Goal: Entertainment & Leisure: Consume media (video, audio)

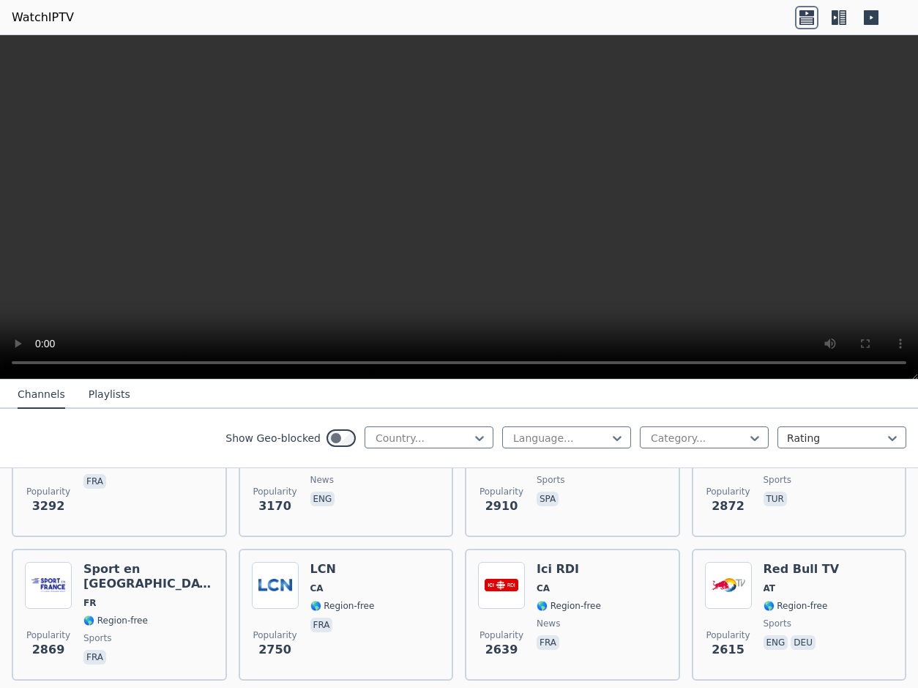
scroll to position [554, 0]
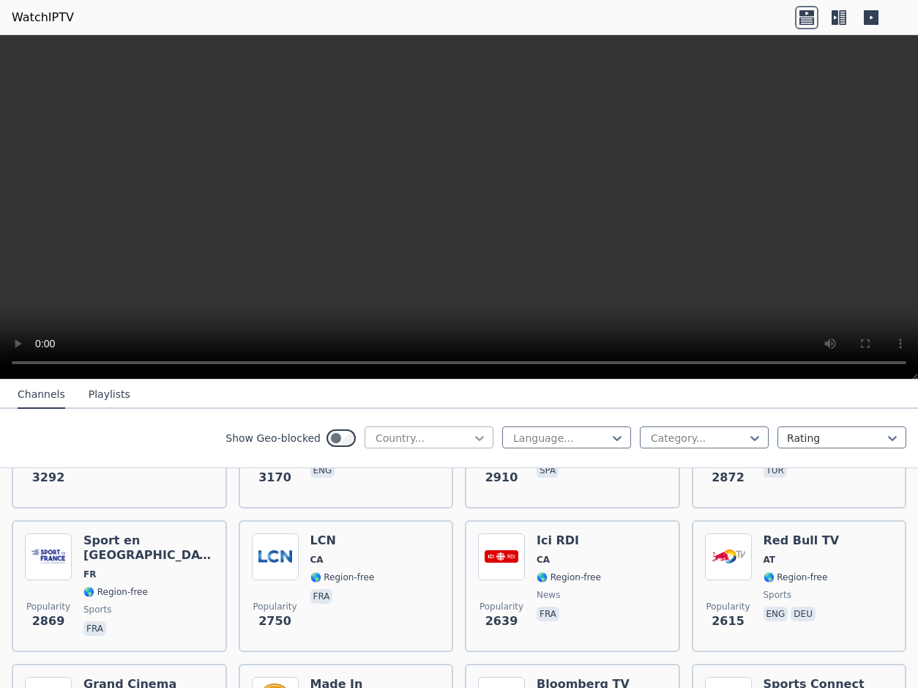
click at [479, 433] on icon at bounding box center [479, 438] width 15 height 15
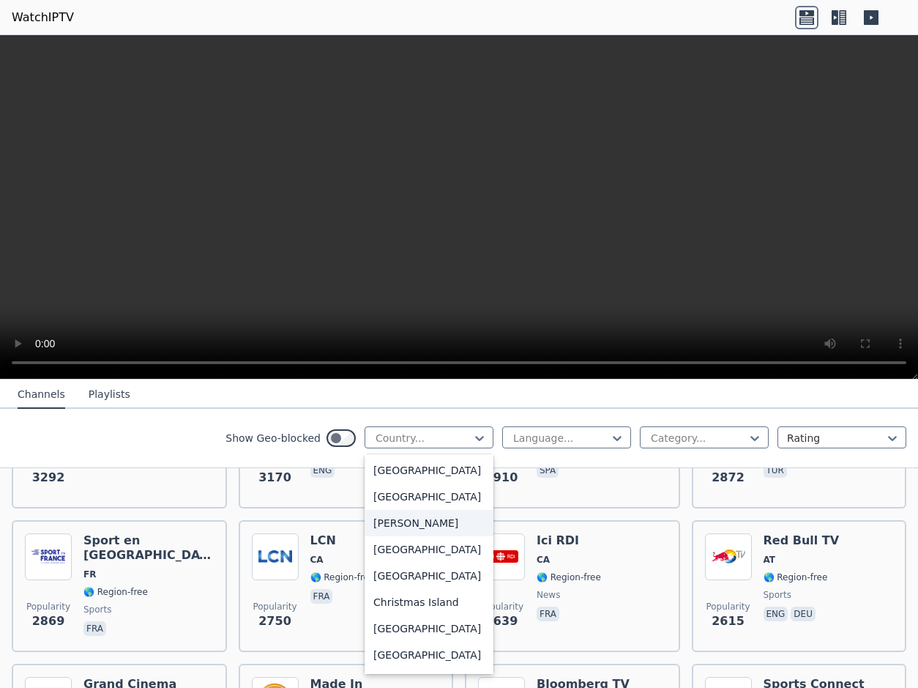
scroll to position [831, 0]
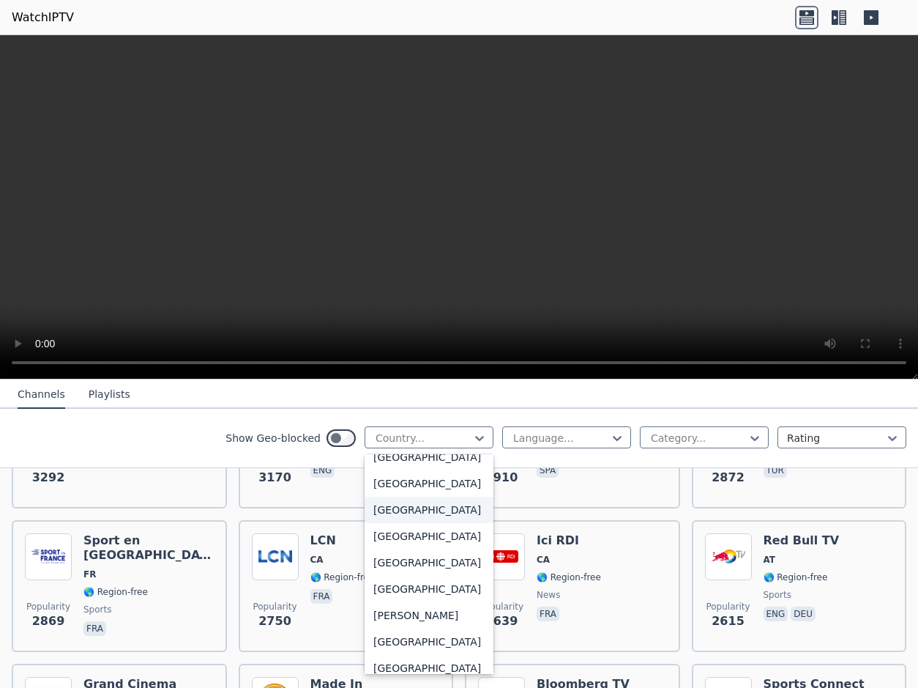
click at [401, 509] on div "[GEOGRAPHIC_DATA]" at bounding box center [429, 510] width 129 height 26
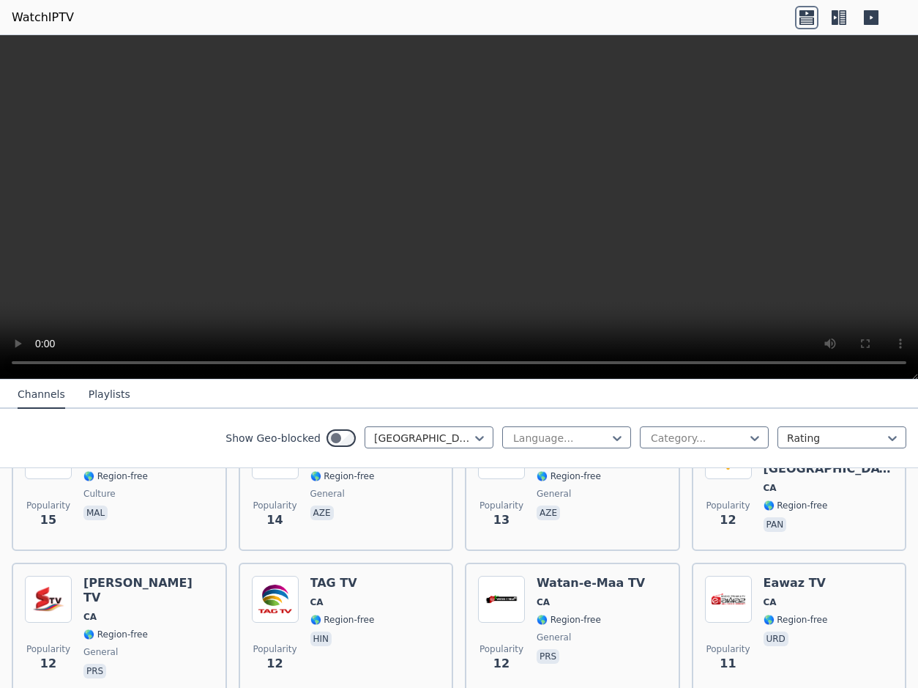
scroll to position [4444, 0]
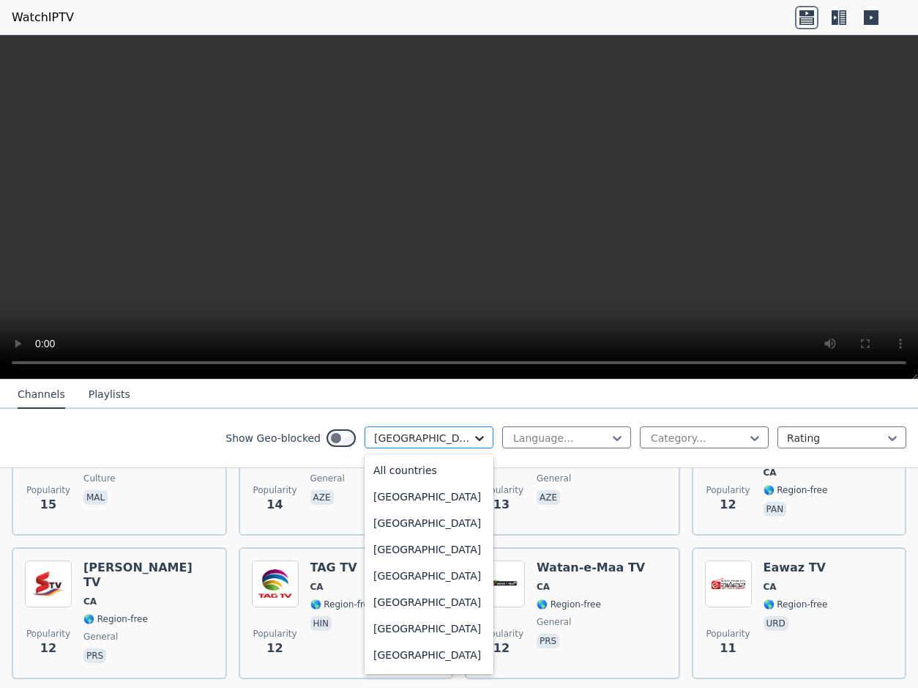
click at [480, 434] on icon at bounding box center [479, 438] width 15 height 15
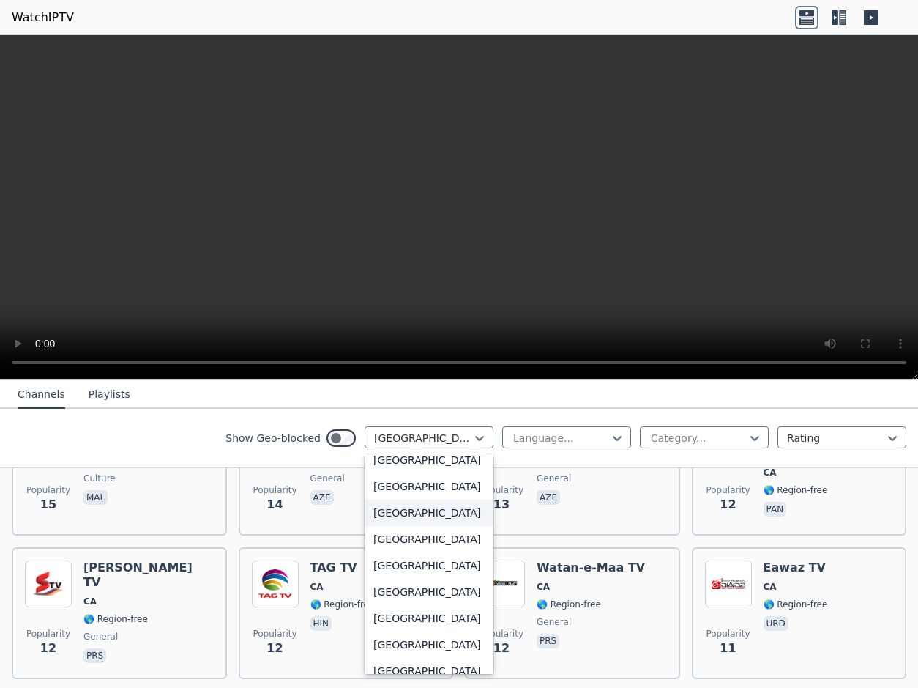
scroll to position [5048, 0]
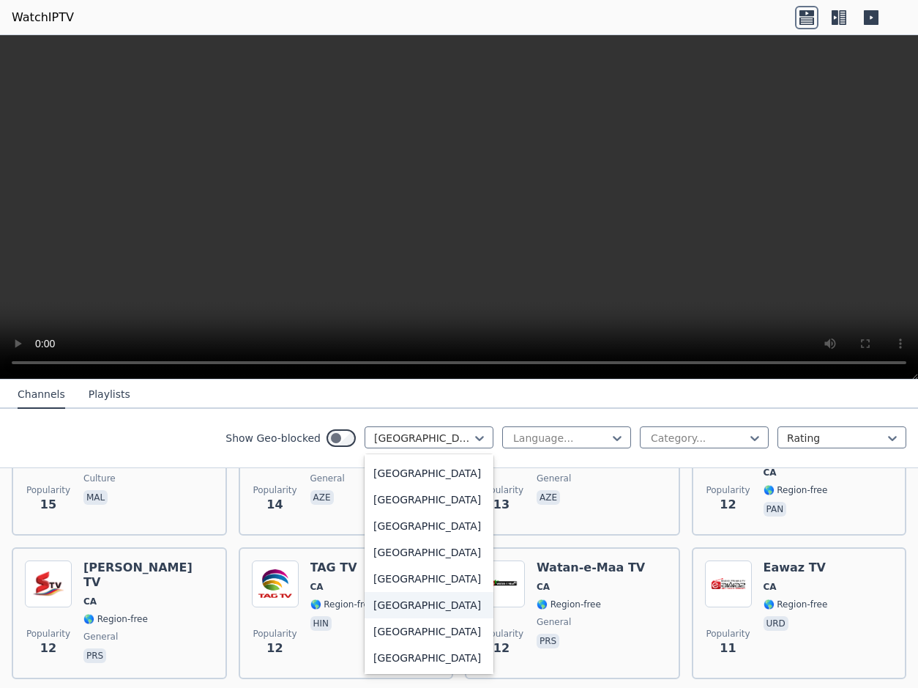
click at [421, 597] on div "[GEOGRAPHIC_DATA]" at bounding box center [429, 605] width 129 height 26
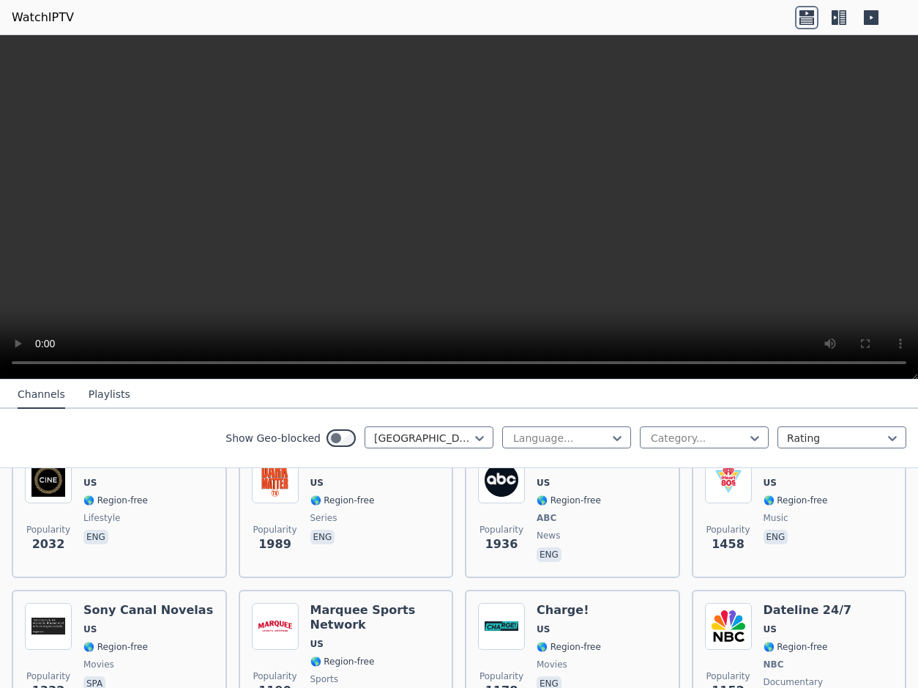
scroll to position [461, 0]
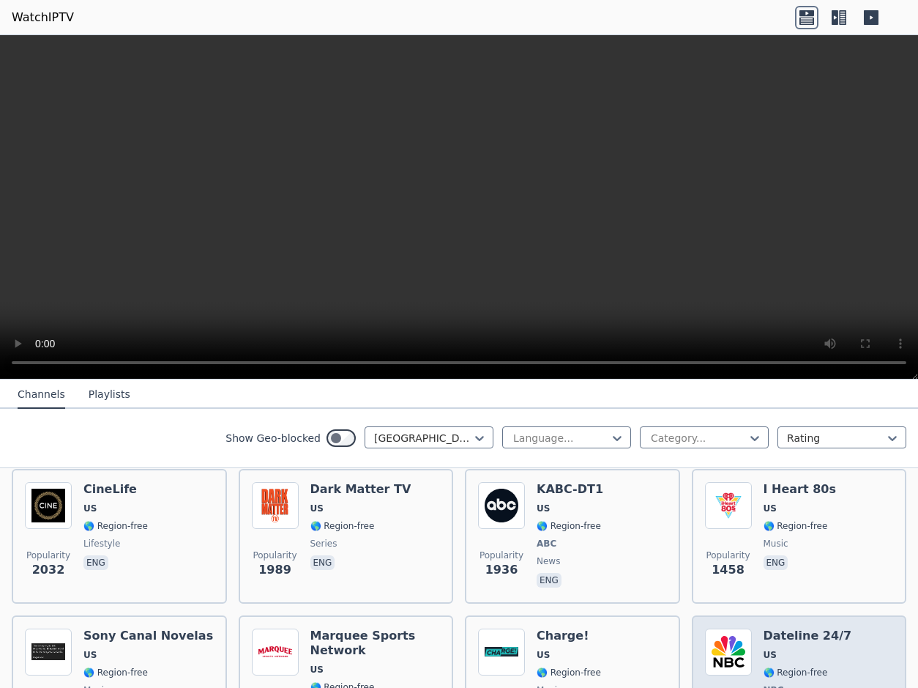
click at [783, 628] on h6 "Dateline 24/7" at bounding box center [808, 635] width 89 height 15
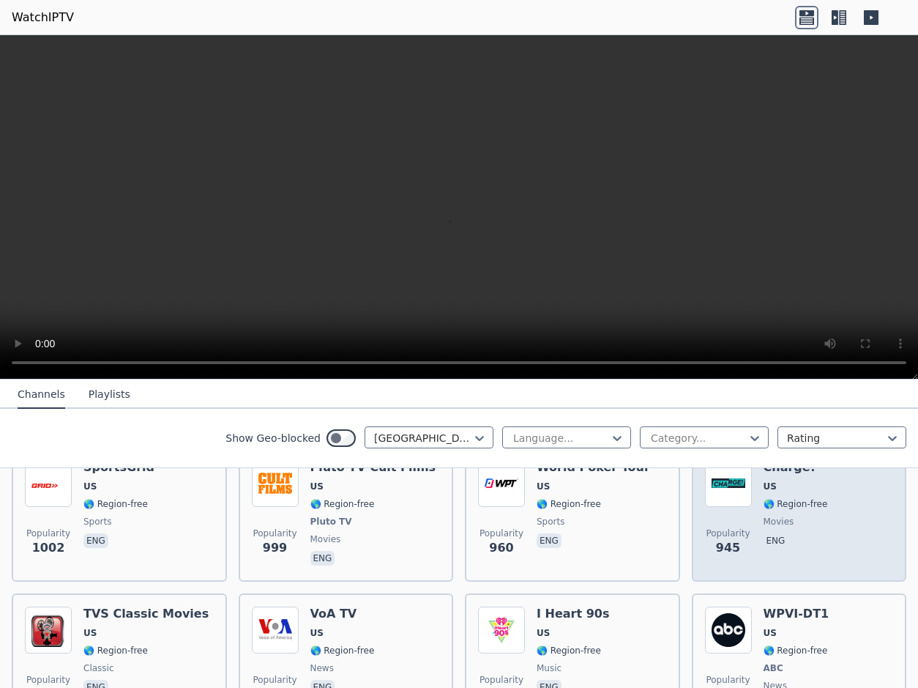
scroll to position [1015, 0]
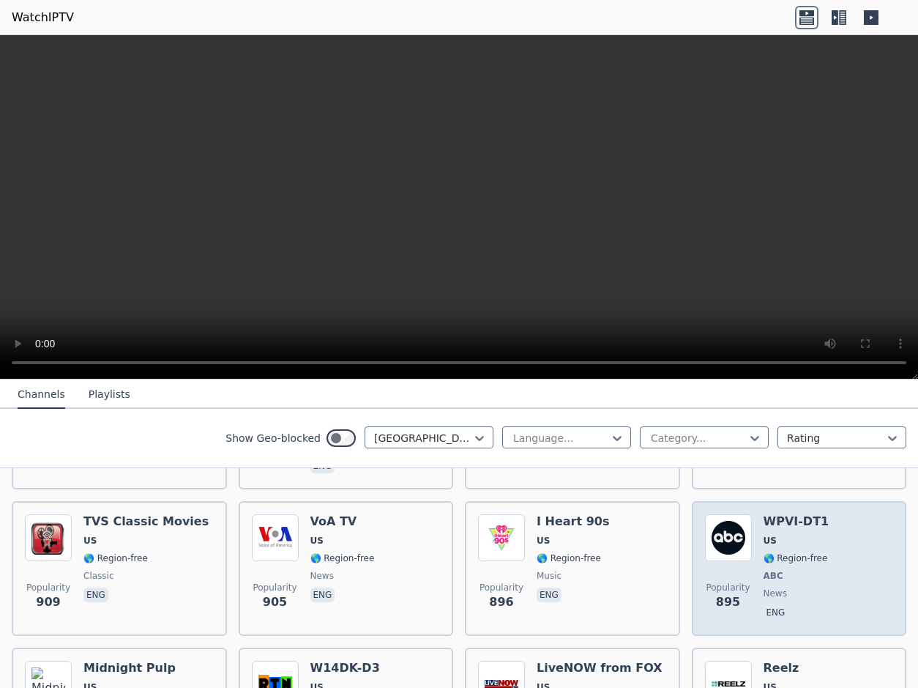
click at [774, 514] on h6 "WPVI-DT1" at bounding box center [797, 521] width 66 height 15
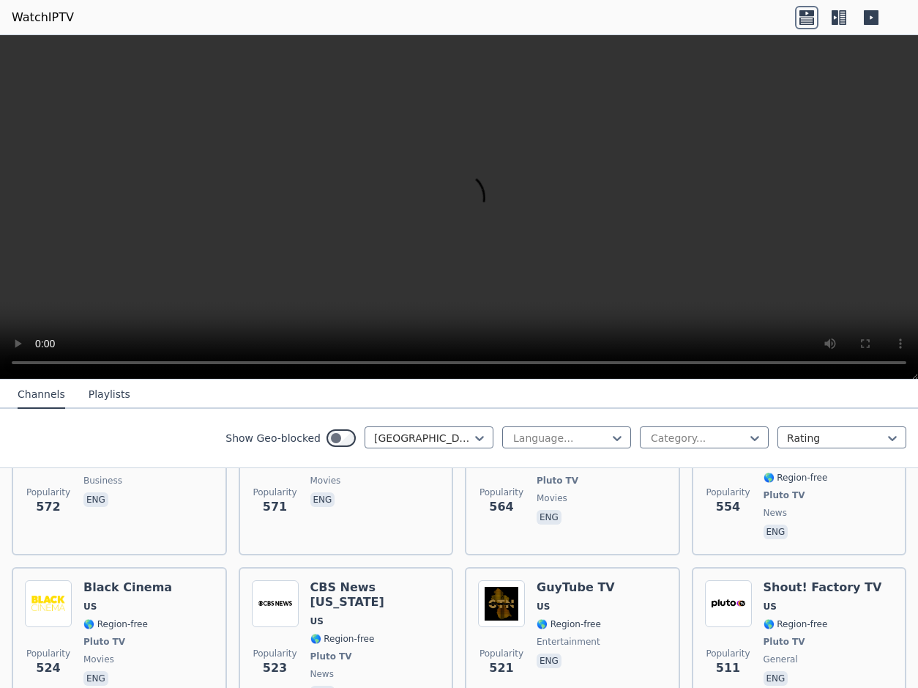
scroll to position [2030, 0]
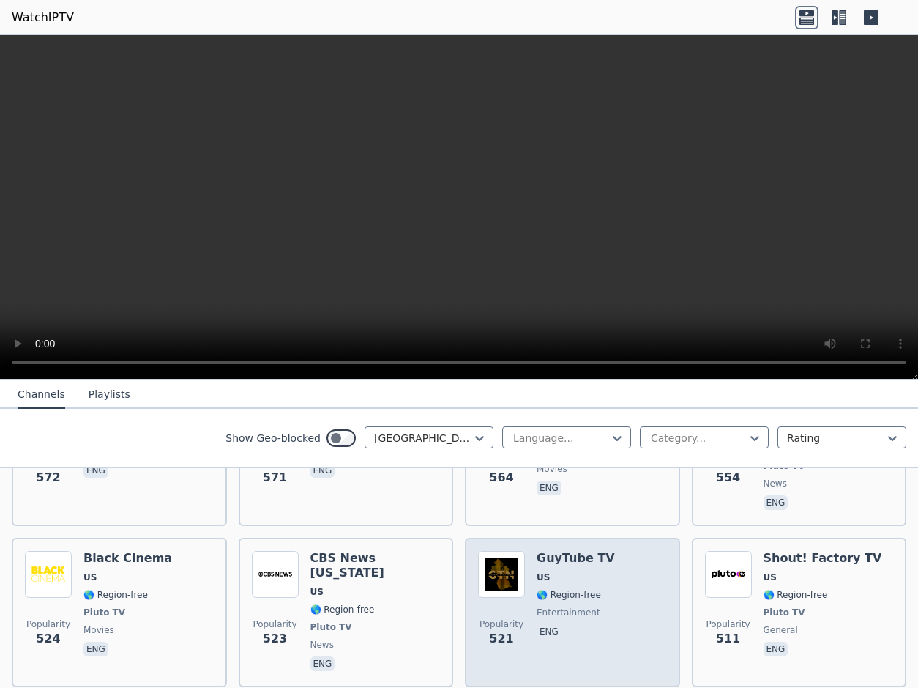
click at [574, 551] on h6 "GuyTube TV" at bounding box center [576, 558] width 78 height 15
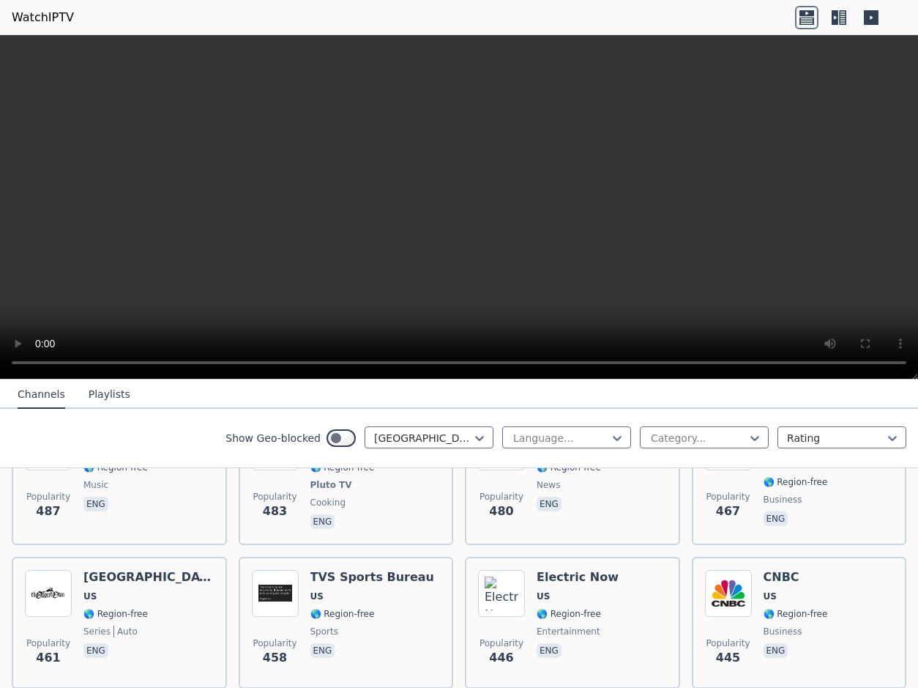
scroll to position [2492, 0]
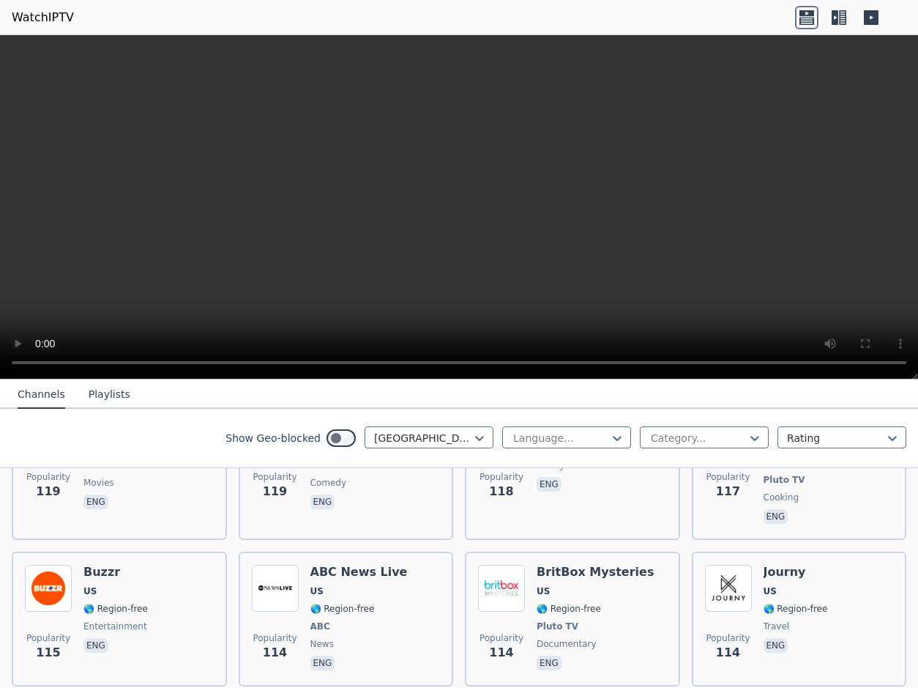
scroll to position [7385, 0]
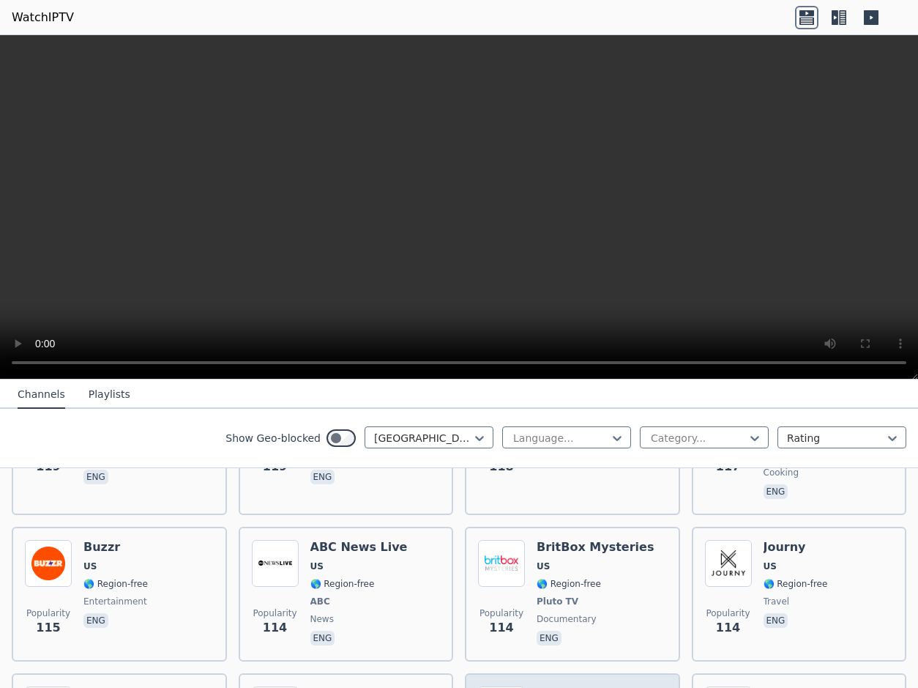
click at [557, 686] on h6 "Dove Channel" at bounding box center [582, 693] width 91 height 15
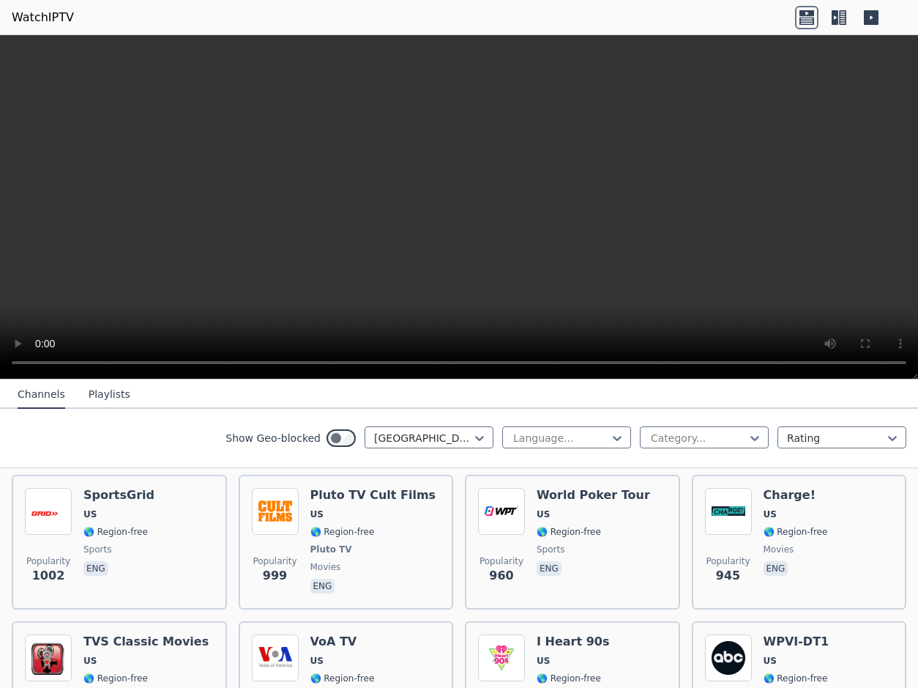
scroll to position [1089, 0]
